Goal: Information Seeking & Learning: Learn about a topic

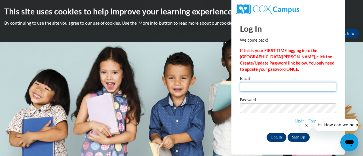
type input "[EMAIL_ADDRESS][DOMAIN_NAME]"
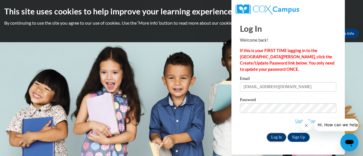
click at [272, 136] on input "Log In" at bounding box center [277, 137] width 20 height 9
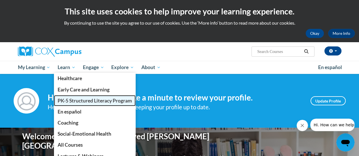
click at [85, 99] on span "PK-5 Structured Literacy Program" at bounding box center [95, 101] width 74 height 6
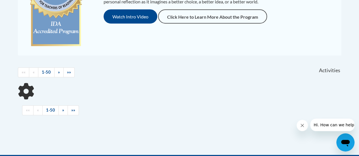
scroll to position [180, 0]
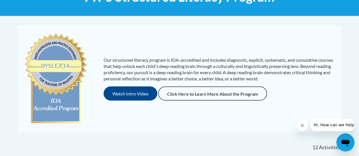
scroll to position [0, 0]
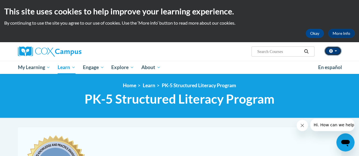
click at [338, 48] on button "button" at bounding box center [332, 51] width 17 height 9
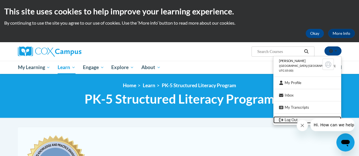
click at [283, 119] on icon "Logout" at bounding box center [281, 120] width 4 height 4
